Goal: Task Accomplishment & Management: Manage account settings

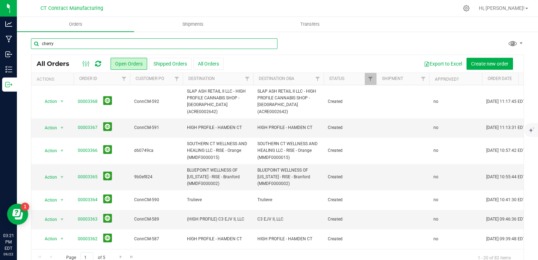
type input "cherry"
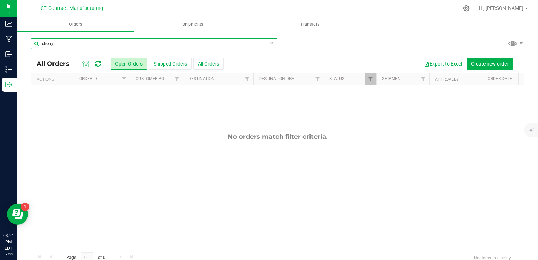
click at [123, 43] on input "cherry" at bounding box center [154, 43] width 247 height 11
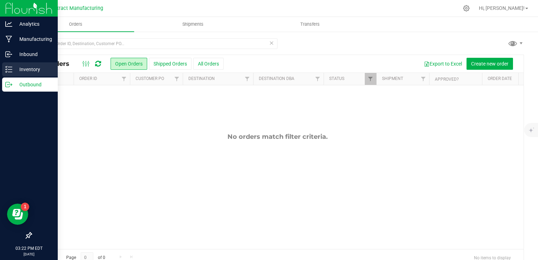
click at [3, 65] on div "Inventory" at bounding box center [30, 69] width 56 height 14
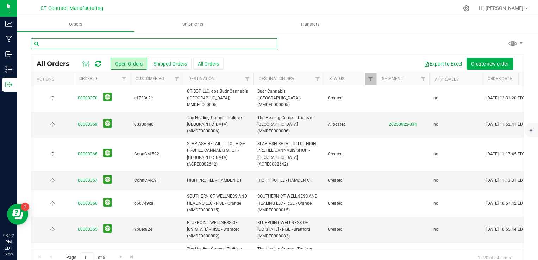
click at [82, 44] on input "text" at bounding box center [154, 43] width 247 height 11
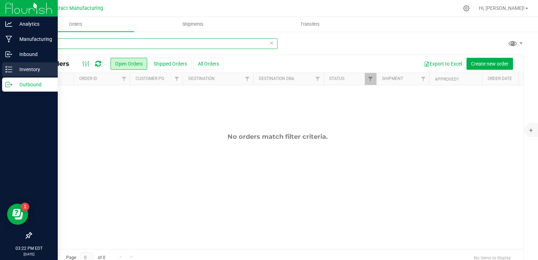
type input "cherry"
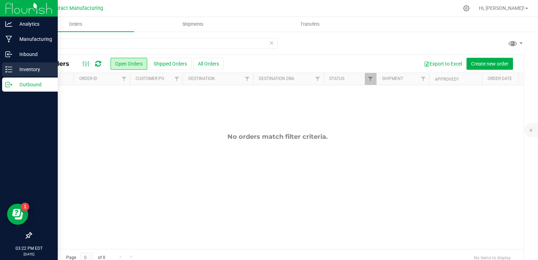
click at [13, 67] on p "Inventory" at bounding box center [33, 69] width 42 height 8
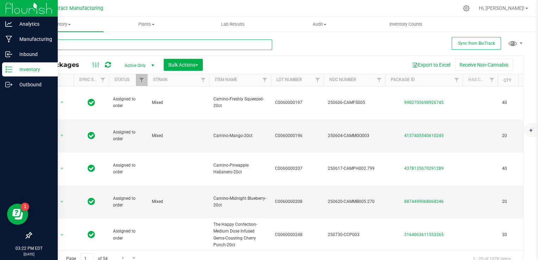
click at [94, 40] on input "text" at bounding box center [151, 44] width 241 height 11
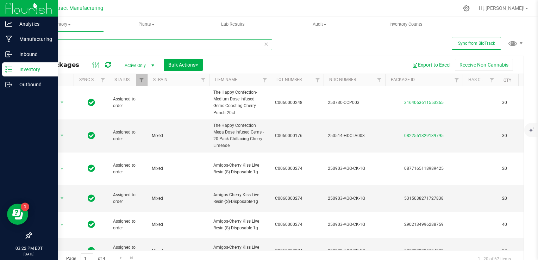
click at [94, 40] on input "cherry" at bounding box center [151, 44] width 241 height 11
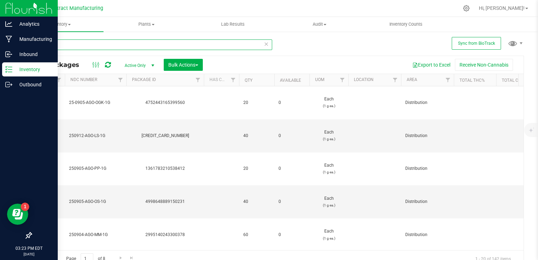
scroll to position [0, 361]
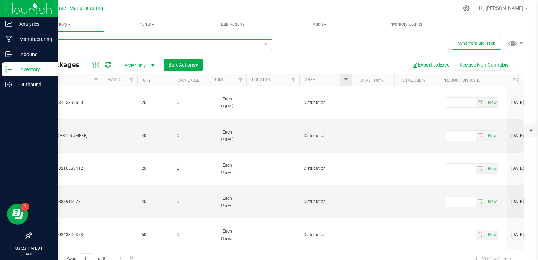
type input "amigos"
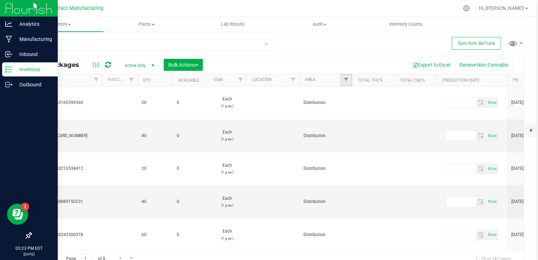
click at [342, 79] on link "Filter" at bounding box center [347, 80] width 12 height 12
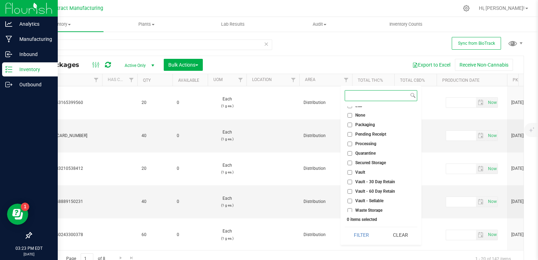
scroll to position [54, 0]
click at [351, 161] on input "Secured Storage" at bounding box center [350, 161] width 5 height 5
checkbox input "true"
click at [350, 200] on input "Vault - Sellable" at bounding box center [350, 199] width 5 height 5
checkbox input "true"
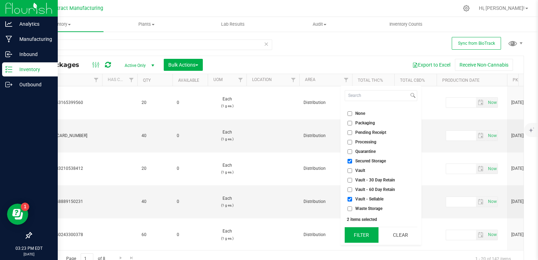
click at [358, 233] on button "Filter" at bounding box center [362, 235] width 34 height 16
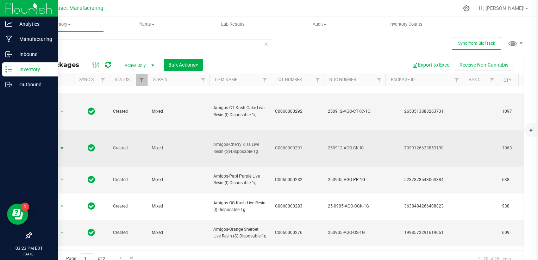
click at [62, 148] on span "select" at bounding box center [62, 149] width 6 height 6
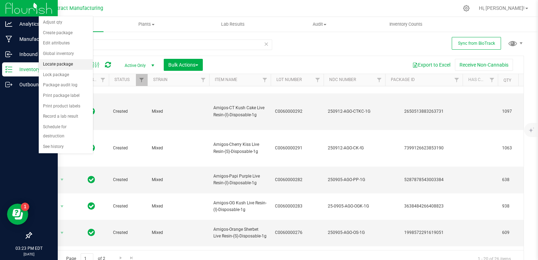
click at [56, 66] on li "Locate package" at bounding box center [66, 64] width 54 height 11
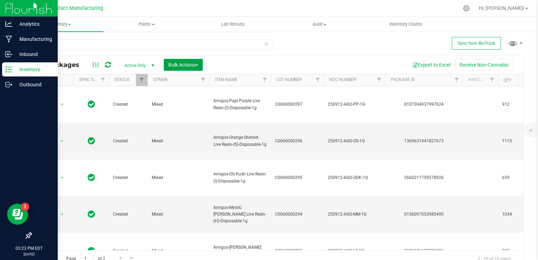
click at [196, 68] on button "Bulk Actions" at bounding box center [183, 65] width 39 height 12
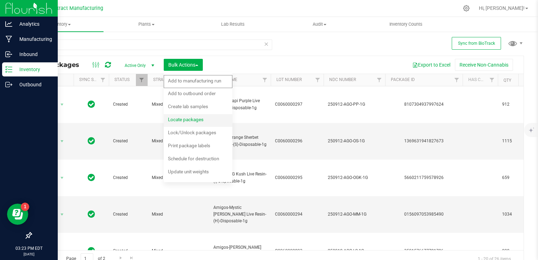
click at [192, 122] on span "Locate packages" at bounding box center [186, 120] width 36 height 6
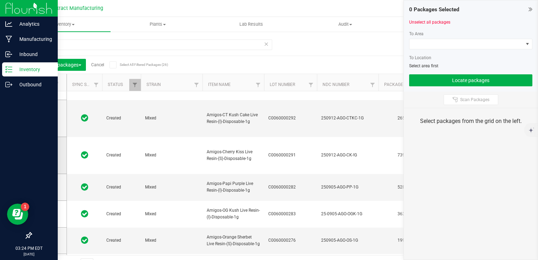
click at [49, 157] on span at bounding box center [47, 155] width 7 height 7
click at [0, 0] on input "checkbox" at bounding box center [0, 0] width 0 height 0
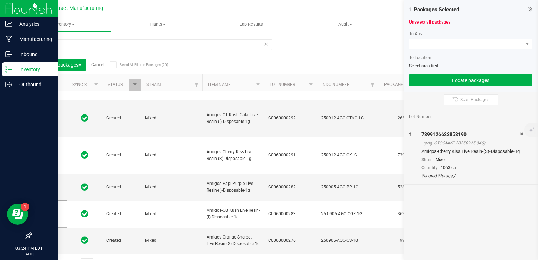
click at [443, 42] on span at bounding box center [467, 44] width 114 height 10
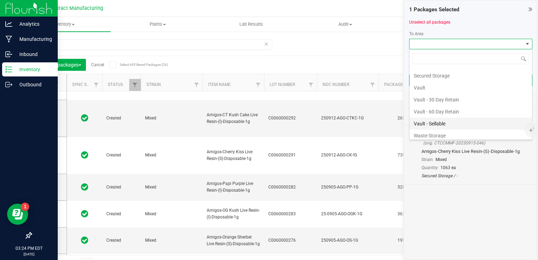
click at [436, 123] on li "Vault - Sellable" at bounding box center [471, 124] width 123 height 12
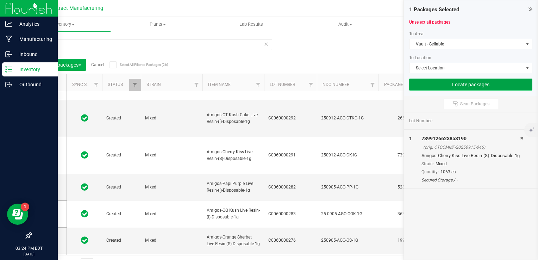
click at [431, 86] on button "Locate packages" at bounding box center [470, 85] width 123 height 12
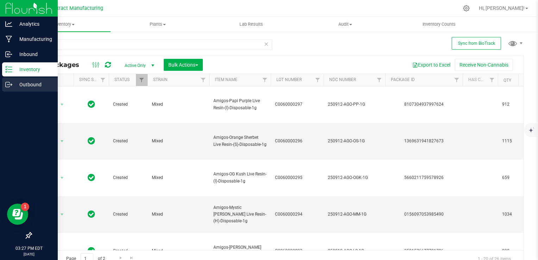
click at [17, 89] on div "Outbound" at bounding box center [30, 85] width 56 height 14
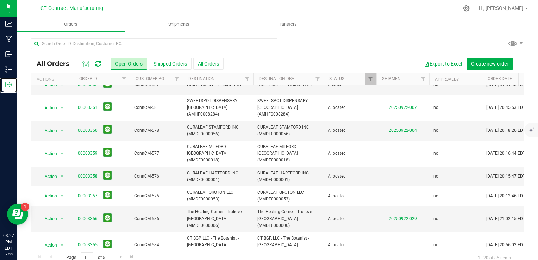
scroll to position [257, 0]
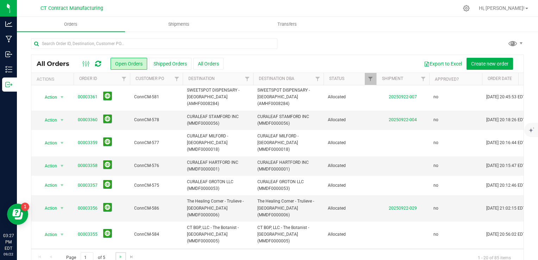
click at [123, 256] on link "Go to the next page" at bounding box center [121, 257] width 10 height 10
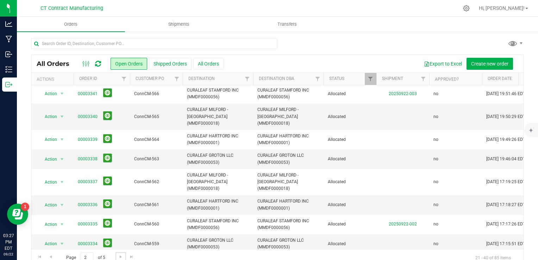
scroll to position [0, 0]
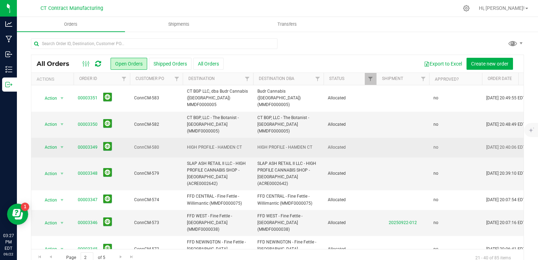
click at [87, 142] on span "00003349" at bounding box center [102, 147] width 48 height 11
click at [85, 144] on link "00003349" at bounding box center [88, 147] width 20 height 7
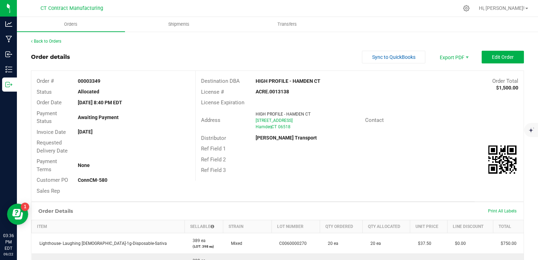
click at [54, 37] on div "Back to Orders Order details Sync to QuickBooks Export PDF Edit Order Order # 0…" at bounding box center [277, 213] width 521 height 365
click at [53, 44] on div "Back to Orders Order details Sync to QuickBooks Export PDF Edit Order Order # 0…" at bounding box center [277, 213] width 493 height 351
click at [53, 41] on link "Back to Orders" at bounding box center [46, 41] width 30 height 5
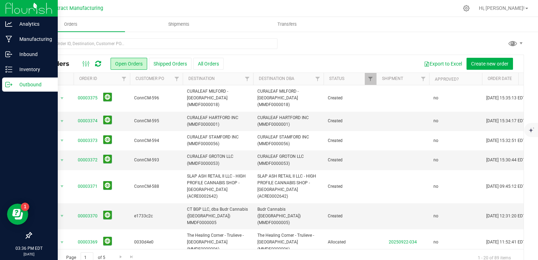
click at [28, 85] on p "Outbound" at bounding box center [33, 84] width 42 height 8
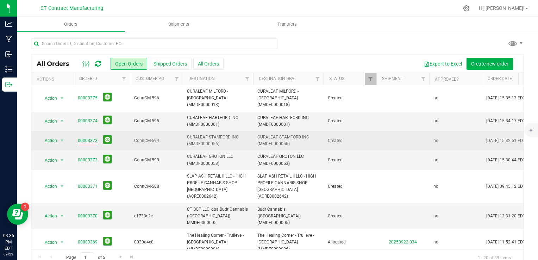
click at [91, 137] on link "00003373" at bounding box center [88, 140] width 20 height 7
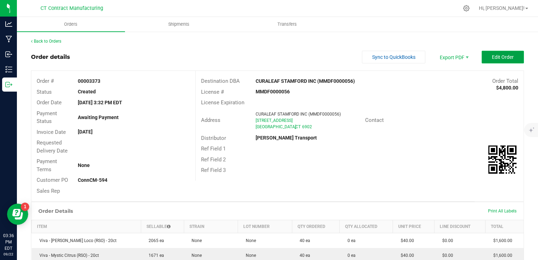
click at [489, 61] on button "Edit Order" at bounding box center [503, 57] width 42 height 13
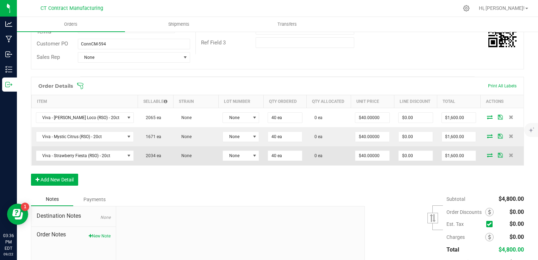
scroll to position [141, 0]
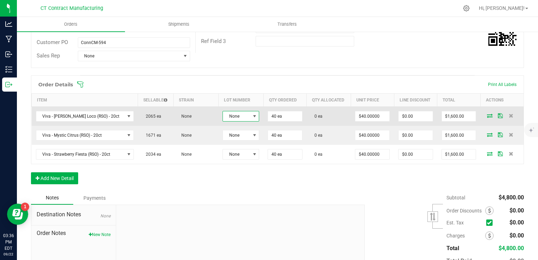
click at [240, 111] on span "None" at bounding box center [236, 116] width 27 height 10
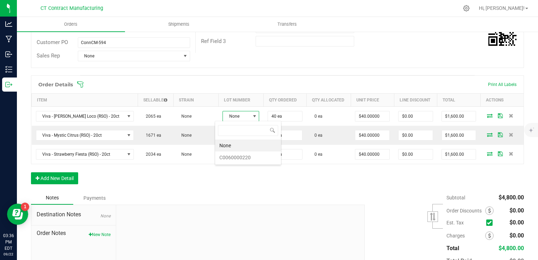
scroll to position [10, 37]
click at [238, 159] on li "C0060000220" at bounding box center [248, 158] width 66 height 12
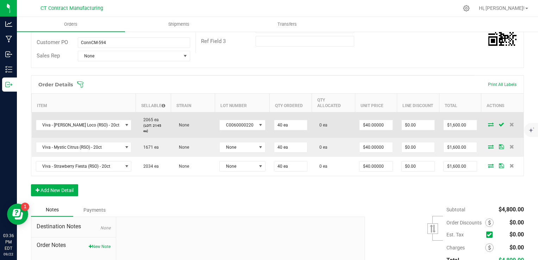
click at [488, 122] on icon at bounding box center [491, 124] width 6 height 4
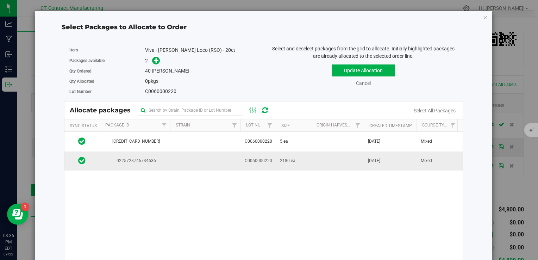
click at [262, 157] on span "C0060000220" at bounding box center [258, 160] width 27 height 7
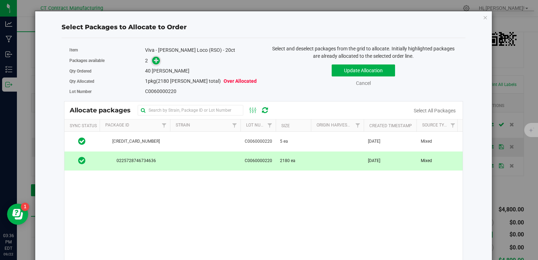
click at [157, 60] on icon at bounding box center [156, 60] width 5 height 5
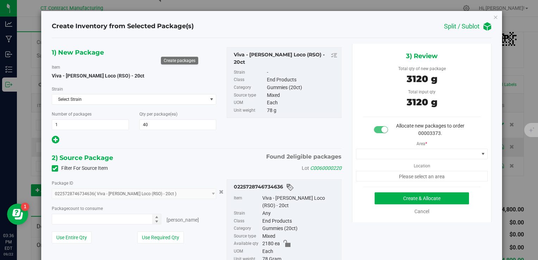
type input "40 ea"
click at [392, 147] on div "Area * Location Please select an area" at bounding box center [422, 159] width 139 height 44
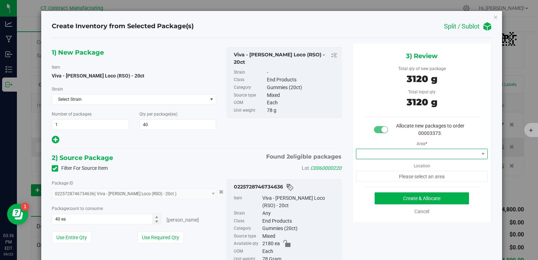
click at [385, 157] on span at bounding box center [418, 154] width 123 height 10
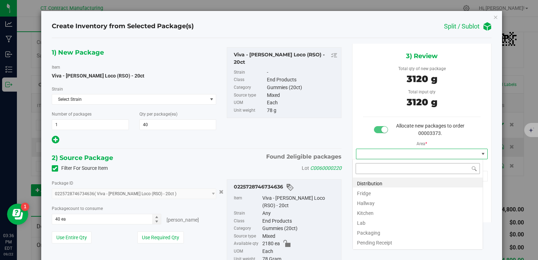
scroll to position [10, 131]
click at [373, 182] on li "Distribution" at bounding box center [418, 183] width 130 height 10
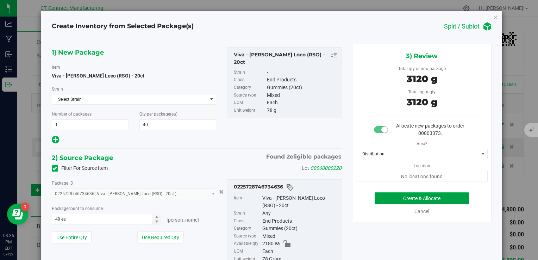
click at [392, 199] on button "Create & Allocate" at bounding box center [422, 198] width 94 height 12
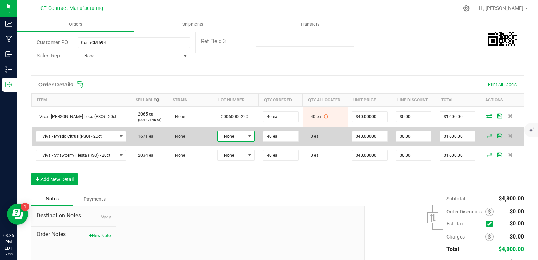
click at [248, 137] on span at bounding box center [250, 137] width 6 height 6
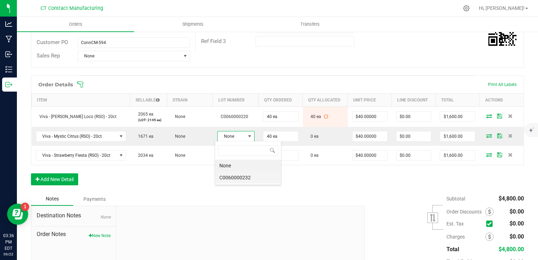
click at [242, 174] on li "C0060000232" at bounding box center [248, 178] width 66 height 12
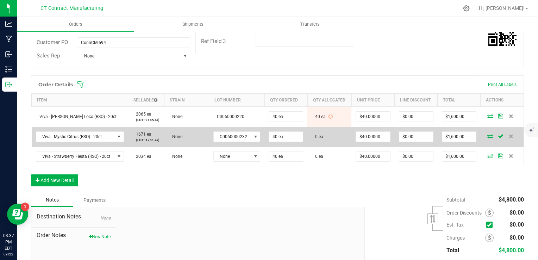
click at [488, 137] on icon at bounding box center [491, 136] width 6 height 4
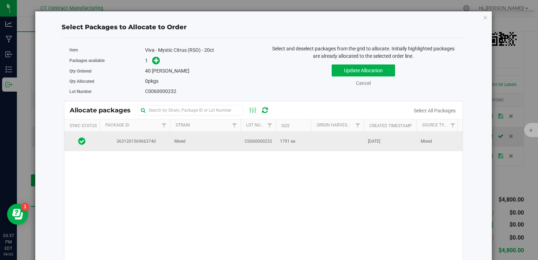
click at [244, 142] on td "C0060000232" at bounding box center [258, 141] width 35 height 19
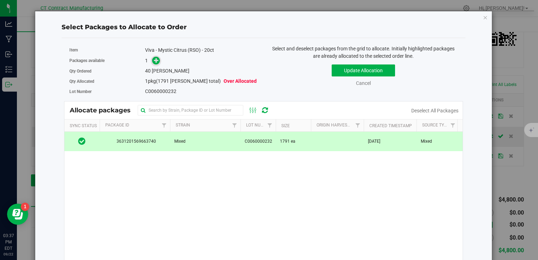
click at [155, 61] on icon at bounding box center [156, 60] width 5 height 5
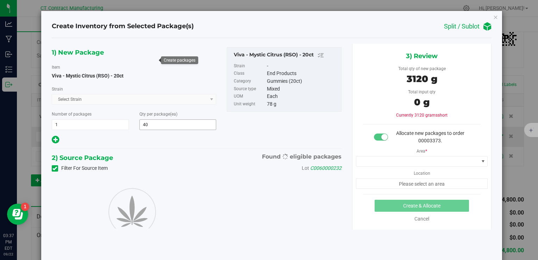
type input "40"
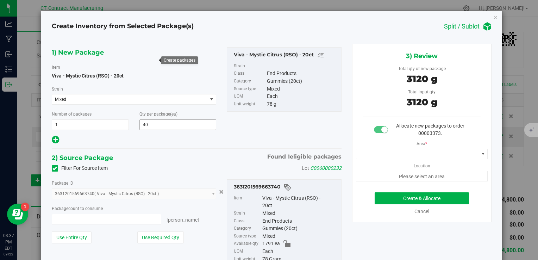
type input "40 ea"
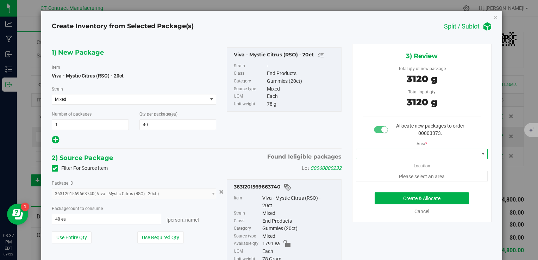
click at [419, 153] on span at bounding box center [418, 154] width 123 height 10
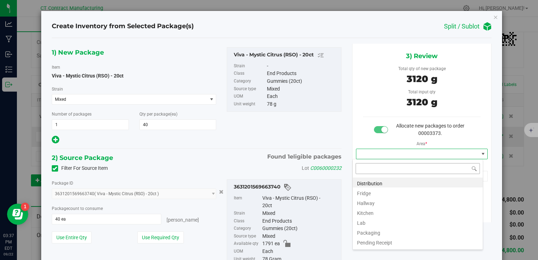
scroll to position [10, 131]
click at [380, 183] on li "Distribution" at bounding box center [418, 183] width 130 height 10
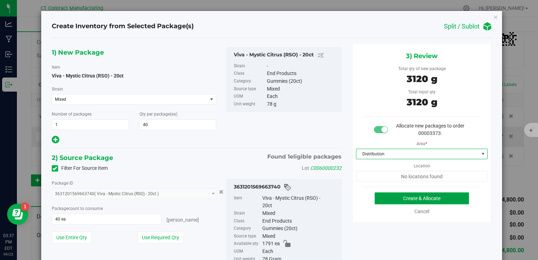
click at [388, 195] on button "Create & Allocate" at bounding box center [422, 198] width 94 height 12
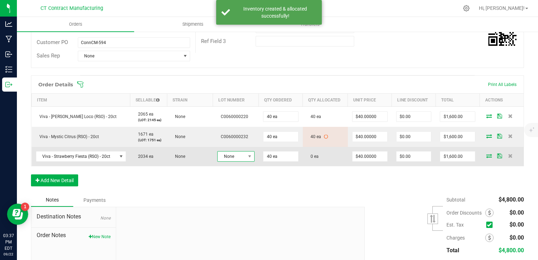
click at [238, 159] on span "None" at bounding box center [232, 157] width 28 height 10
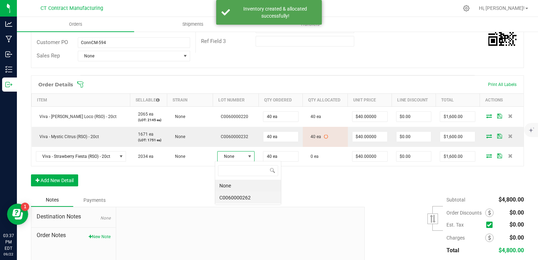
scroll to position [10, 37]
click at [242, 198] on li "C0060000262" at bounding box center [248, 198] width 66 height 12
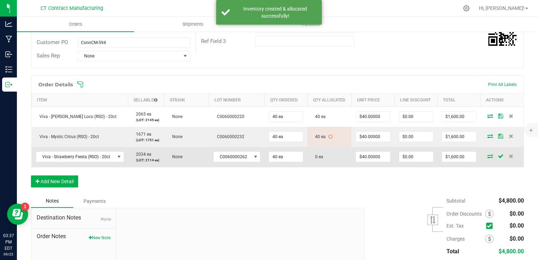
click at [488, 155] on icon at bounding box center [491, 156] width 6 height 4
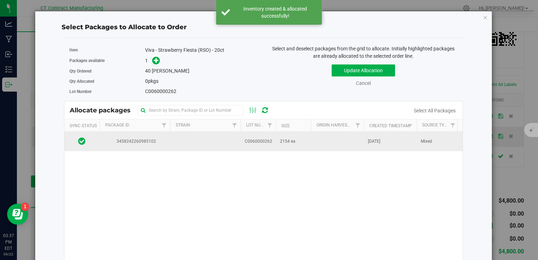
click at [156, 141] on span "3458242260985102" at bounding box center [135, 141] width 62 height 7
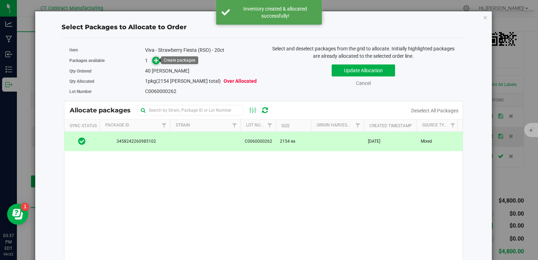
click at [155, 60] on icon at bounding box center [156, 60] width 5 height 5
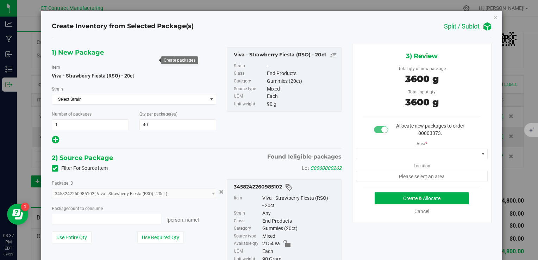
type input "40 ea"
click at [409, 149] on span at bounding box center [422, 154] width 132 height 11
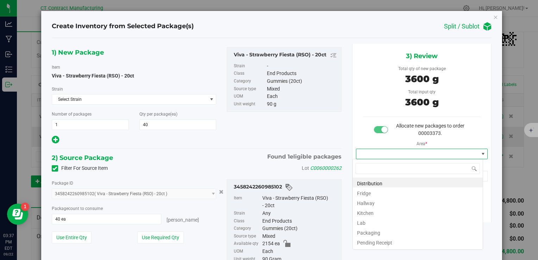
scroll to position [10, 131]
click at [364, 181] on li "Distribution" at bounding box center [418, 183] width 130 height 10
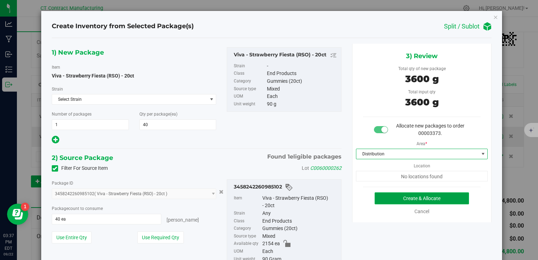
click at [379, 196] on button "Create & Allocate" at bounding box center [422, 198] width 94 height 12
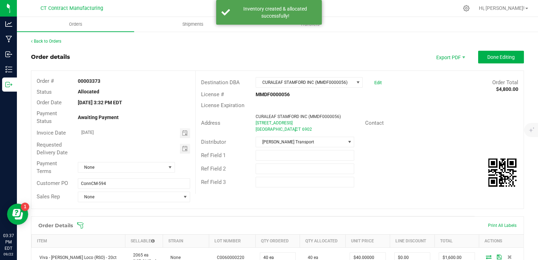
click at [186, 127] on div "Invoice Date [DATE]" at bounding box center [113, 133] width 164 height 13
click at [182, 135] on span "Toggle calendar" at bounding box center [185, 133] width 6 height 6
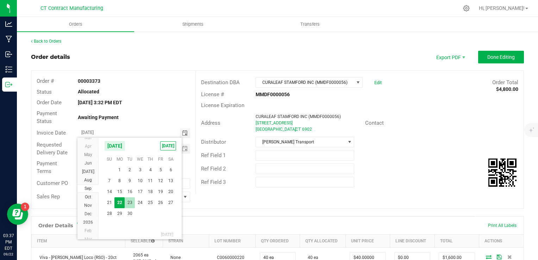
click at [131, 200] on span "23" at bounding box center [130, 202] width 10 height 11
type input "[DATE]"
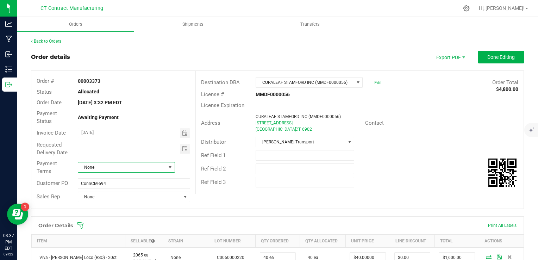
click at [123, 168] on span "None" at bounding box center [122, 167] width 88 height 10
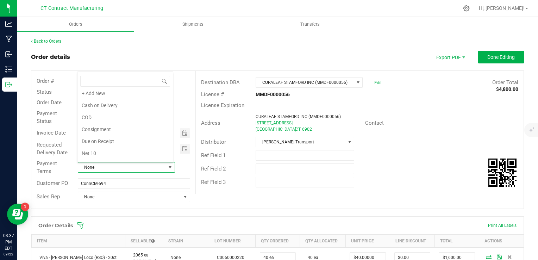
scroll to position [0, 0]
click at [110, 141] on li "Due on Receipt" at bounding box center [125, 144] width 95 height 12
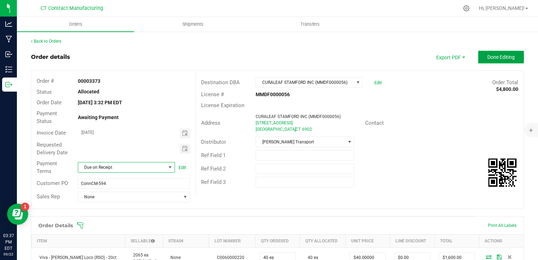
click at [492, 53] on button "Done Editing" at bounding box center [501, 57] width 46 height 13
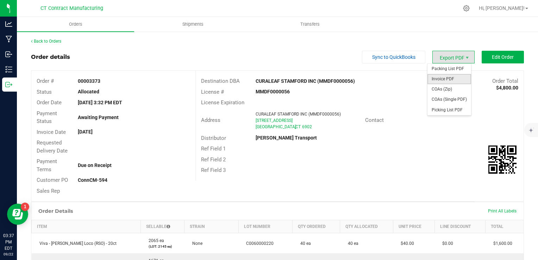
click at [445, 76] on span "Invoice PDF" at bounding box center [450, 79] width 44 height 10
click at [460, 68] on span "Packing List PDF" at bounding box center [450, 69] width 44 height 10
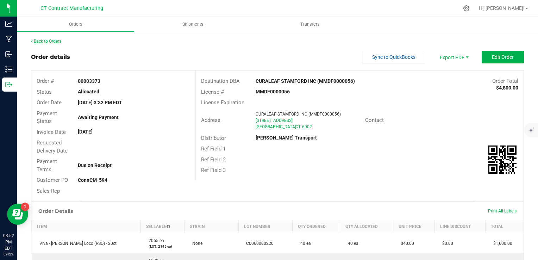
click at [60, 41] on link "Back to Orders" at bounding box center [46, 41] width 30 height 5
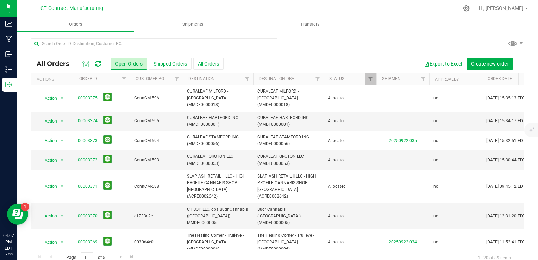
click at [100, 66] on icon at bounding box center [98, 63] width 6 height 7
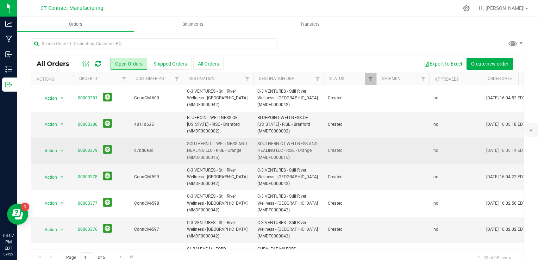
click at [89, 149] on link "00003379" at bounding box center [88, 150] width 20 height 7
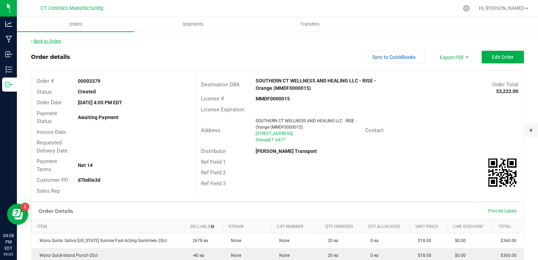
click at [57, 39] on link "Back to Orders" at bounding box center [46, 41] width 30 height 5
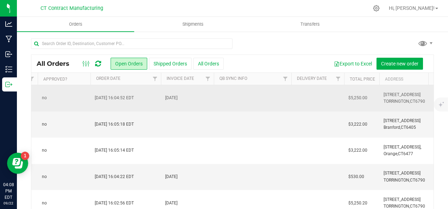
scroll to position [0, 420]
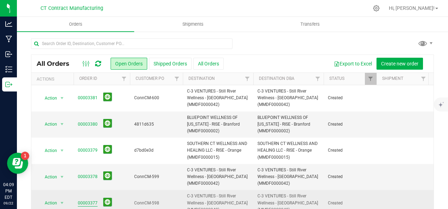
click at [89, 202] on link "00003377" at bounding box center [88, 203] width 20 height 7
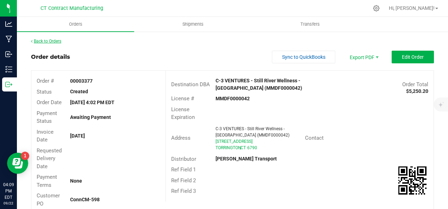
click at [59, 39] on link "Back to Orders" at bounding box center [46, 41] width 30 height 5
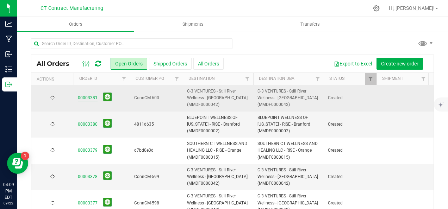
click at [88, 97] on link "00003381" at bounding box center [88, 98] width 20 height 7
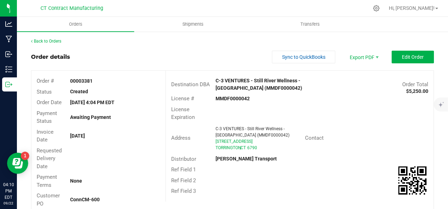
click at [50, 43] on link "Back to Orders" at bounding box center [46, 41] width 30 height 5
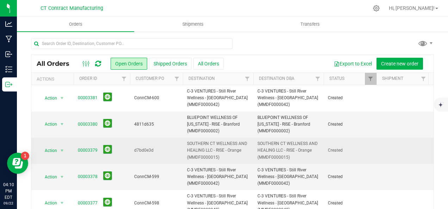
scroll to position [35, 0]
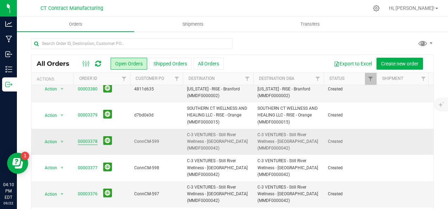
click at [94, 142] on link "00003378" at bounding box center [88, 141] width 20 height 7
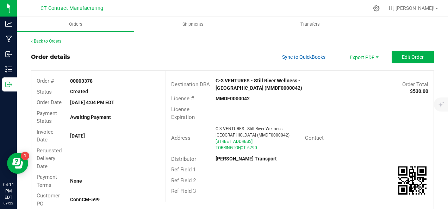
click at [55, 41] on link "Back to Orders" at bounding box center [46, 41] width 30 height 5
